Goal: Find specific page/section: Find specific page/section

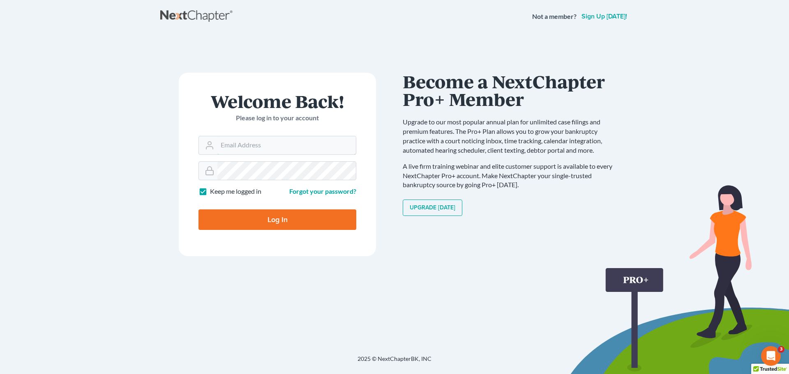
click at [238, 146] on input "Email Address" at bounding box center [286, 145] width 138 height 18
type input "[EMAIL_ADDRESS][DOMAIN_NAME]"
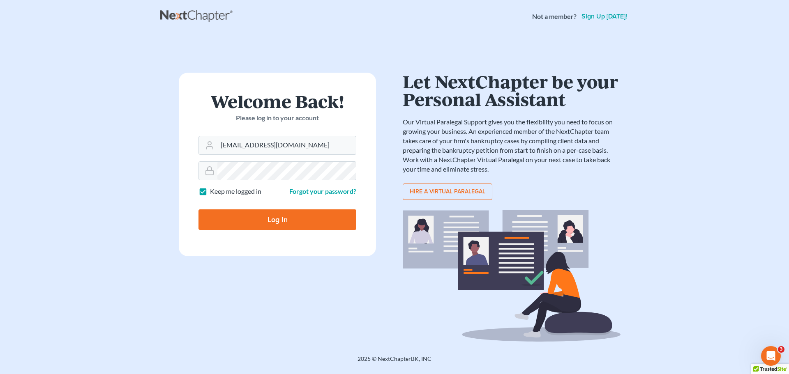
click at [270, 215] on input "Log In" at bounding box center [277, 220] width 158 height 21
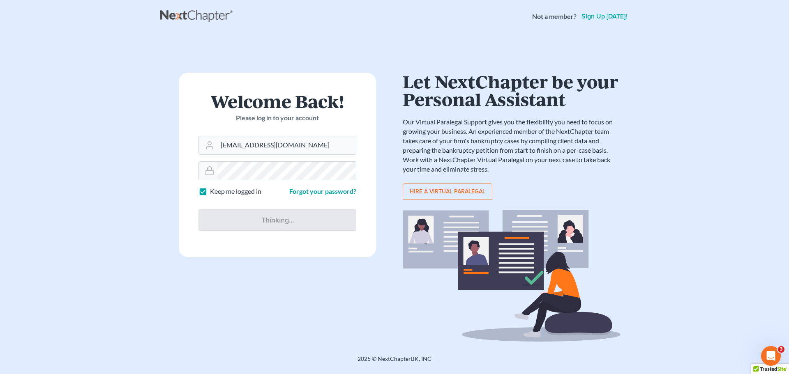
type input "Thinking..."
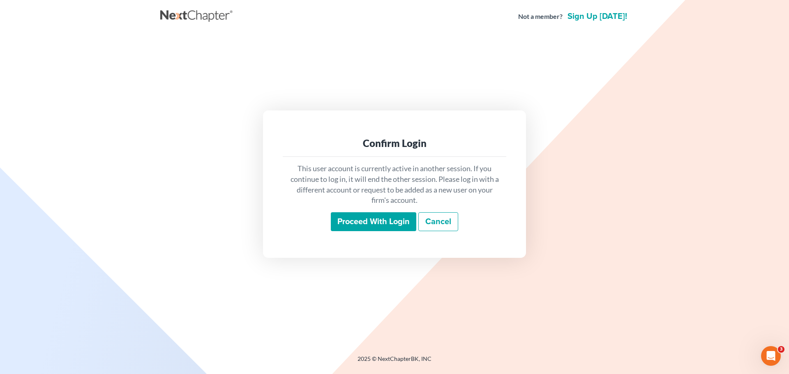
click at [390, 218] on input "Proceed with login" at bounding box center [373, 221] width 85 height 19
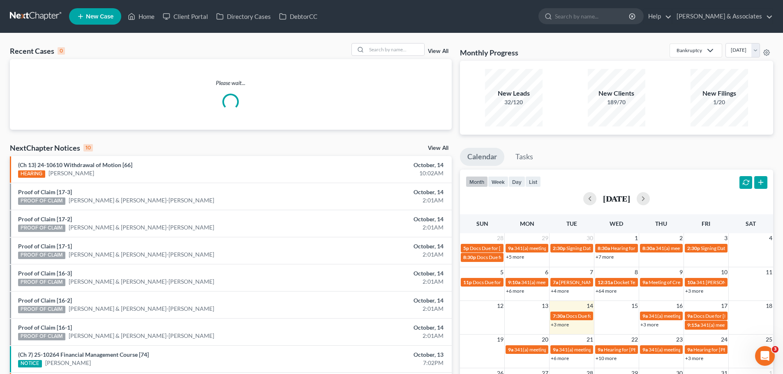
click at [603, 16] on input "search" at bounding box center [592, 16] width 75 height 15
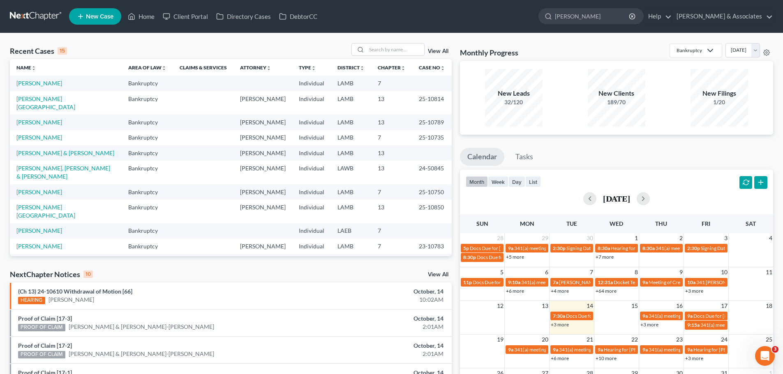
type input "[PERSON_NAME]"
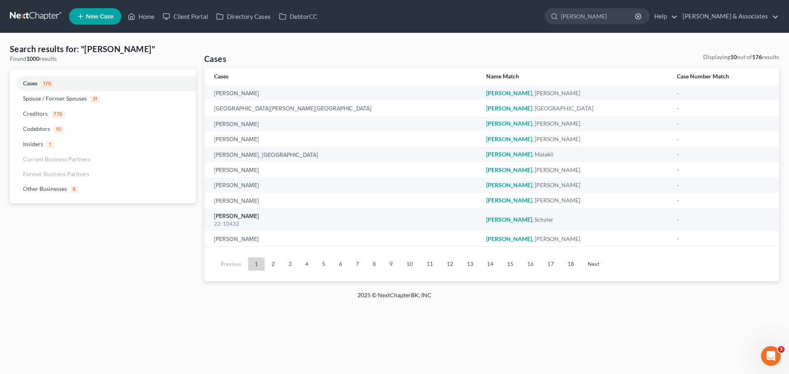
click at [239, 217] on link "[PERSON_NAME]" at bounding box center [236, 217] width 45 height 6
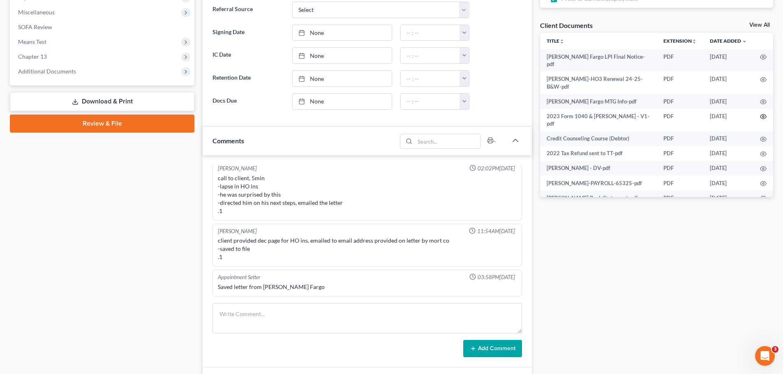
click at [760, 116] on icon "button" at bounding box center [763, 116] width 7 height 7
